Goal: Book appointment/travel/reservation

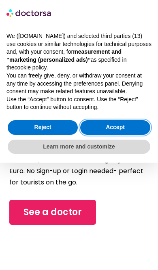
click at [127, 127] on button "Accept" at bounding box center [115, 127] width 70 height 15
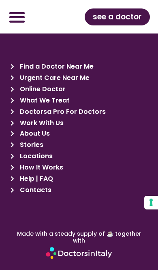
scroll to position [1015, 0]
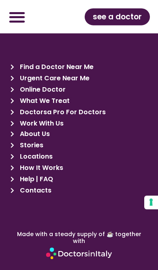
click at [35, 66] on span "Find a Doctor Near Me" at bounding box center [56, 66] width 76 height 11
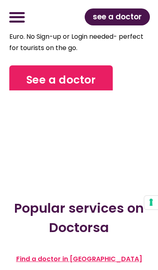
scroll to position [134, 0]
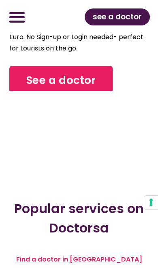
click at [40, 80] on span "See a doctor" at bounding box center [61, 80] width 70 height 15
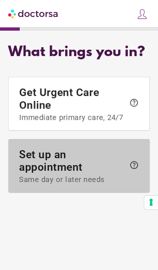
click at [117, 163] on span "Set up an appointment Same day or later needs" at bounding box center [71, 166] width 105 height 36
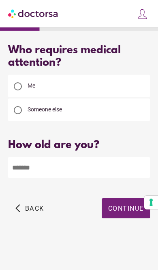
click at [23, 110] on div at bounding box center [18, 110] width 16 height 16
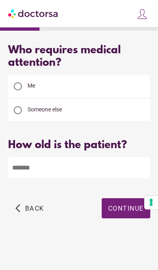
click at [82, 171] on input "number" at bounding box center [78, 167] width 141 height 21
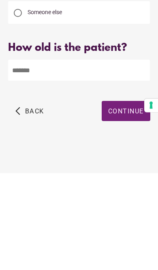
type input "**"
click at [117, 205] on span "Continue" at bounding box center [126, 209] width 36 height 8
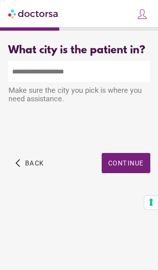
click at [105, 82] on input "text" at bounding box center [78, 71] width 141 height 21
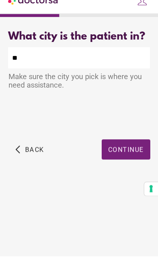
type input "*"
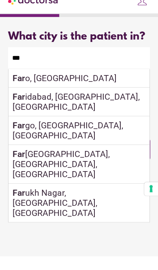
click at [25, 94] on div "Far o, [GEOGRAPHIC_DATA]" at bounding box center [78, 92] width 141 height 19
type input "**********"
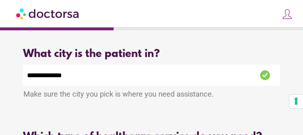
click at [157, 125] on div "City Not Found. Please begin typing the city name and select the correct option…" at bounding box center [151, 115] width 257 height 19
